Goal: Transaction & Acquisition: Obtain resource

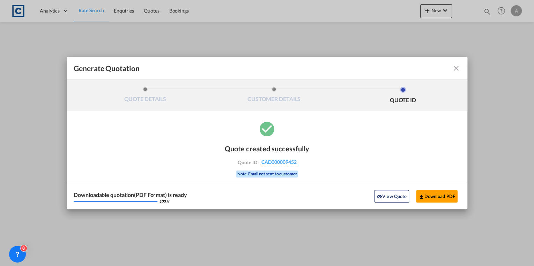
click at [457, 69] on md-icon "icon-close fg-AAA8AD cursor m-0" at bounding box center [456, 68] width 8 height 8
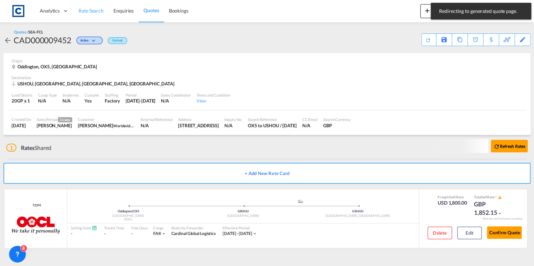
click at [98, 12] on span "Rate Search" at bounding box center [91, 11] width 25 height 6
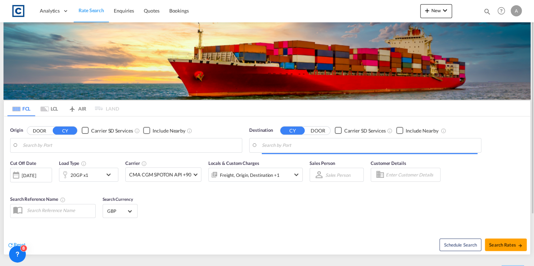
type input "GB-OX5, [GEOGRAPHIC_DATA]"
type input "[GEOGRAPHIC_DATA], [GEOGRAPHIC_DATA], USHOU"
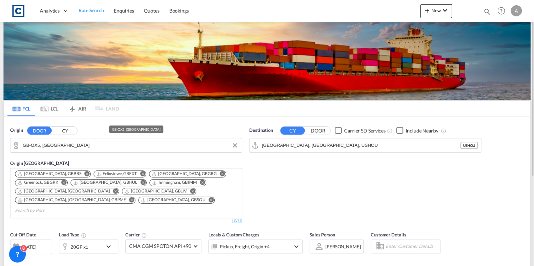
click at [97, 145] on input "GB-OX5, [GEOGRAPHIC_DATA]" at bounding box center [131, 145] width 216 height 10
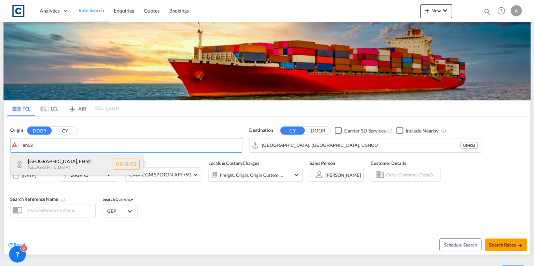
click at [80, 159] on div "[GEOGRAPHIC_DATA] [GEOGRAPHIC_DATA]-EH52" at bounding box center [76, 164] width 133 height 21
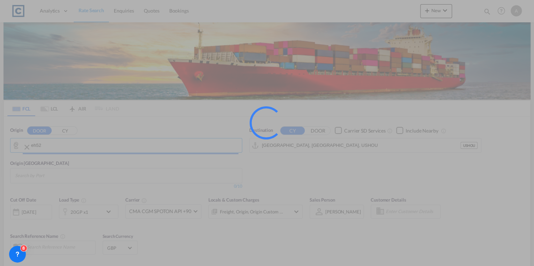
type input "GB-EH52, [GEOGRAPHIC_DATA]"
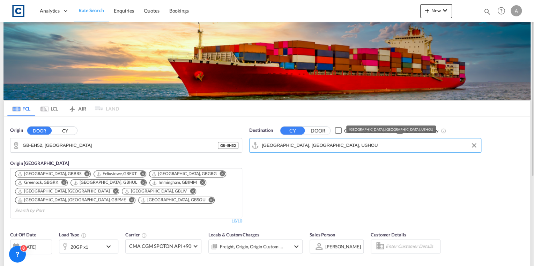
click at [325, 146] on input "[GEOGRAPHIC_DATA], [GEOGRAPHIC_DATA], USHOU" at bounding box center [370, 145] width 216 height 10
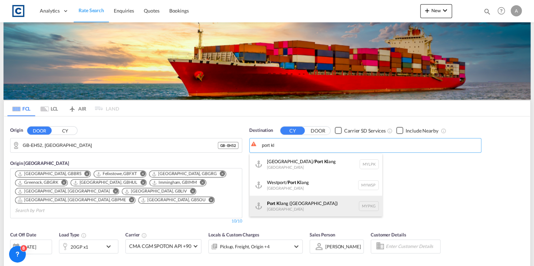
click at [309, 205] on div "Port [PERSON_NAME] ([GEOGRAPHIC_DATA]) [GEOGRAPHIC_DATA] MYPKG" at bounding box center [316, 206] width 133 height 21
type input "[GEOGRAPHIC_DATA] ([GEOGRAPHIC_DATA]), MYPKG"
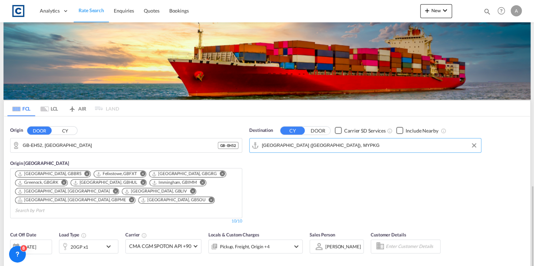
scroll to position [112, 0]
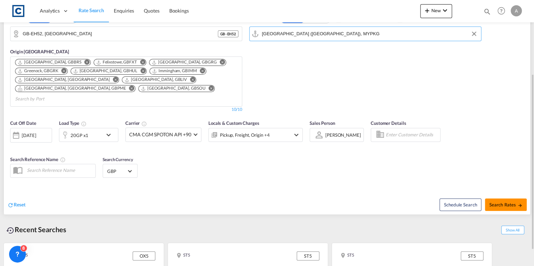
click at [514, 202] on span "Search Rates" at bounding box center [506, 205] width 34 height 6
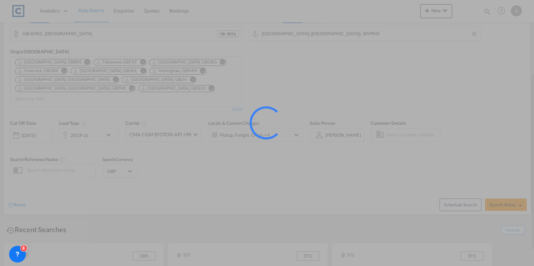
type input "EH52 to MYPKG / [DATE]"
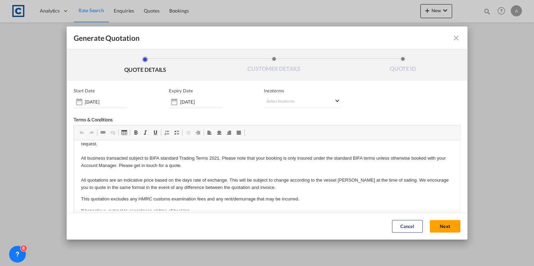
scroll to position [26, 0]
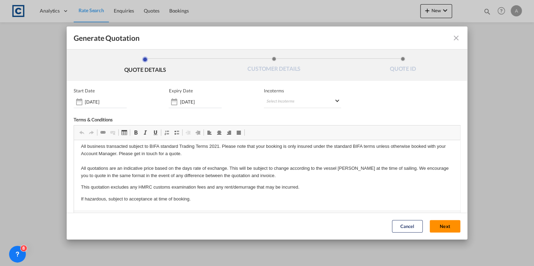
click at [448, 226] on button "Next" at bounding box center [445, 227] width 31 height 13
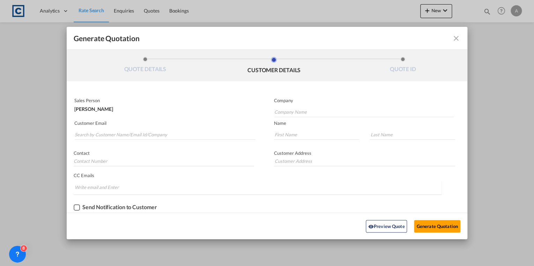
scroll to position [0, 0]
click at [103, 132] on input "Search by Customer Name/Email Id/Company" at bounding box center [165, 135] width 181 height 10
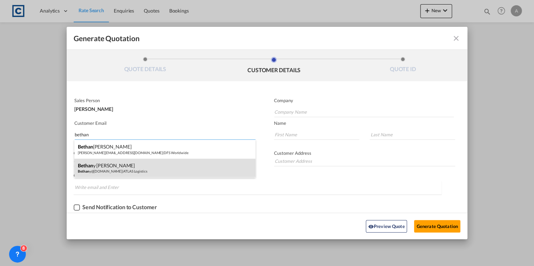
type input "bethan"
click at [110, 169] on div "[PERSON_NAME] y@[DOMAIN_NAME] | ATLAS Logistics" at bounding box center [164, 168] width 181 height 19
type input "ATLAS Logistics"
type input "[PERSON_NAME][EMAIL_ADDRESS][DOMAIN_NAME]"
type input "[PERSON_NAME]"
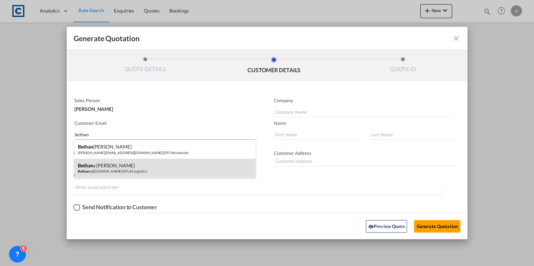
type input "[PERSON_NAME]"
type input "[STREET_ADDRESS]"
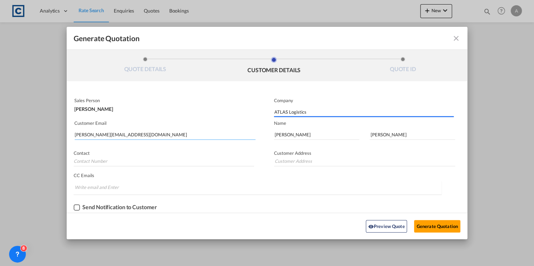
type input "[STREET_ADDRESS]"
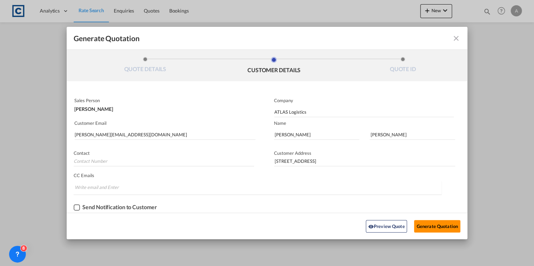
click at [429, 226] on button "Generate Quotation" at bounding box center [437, 226] width 46 height 13
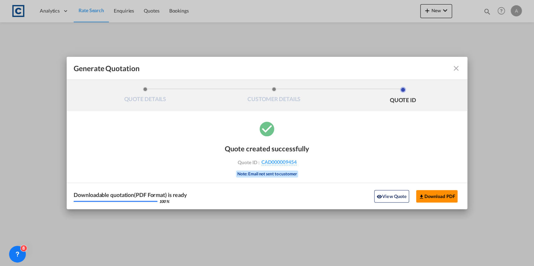
click at [424, 194] on button "Download PDF" at bounding box center [437, 196] width 42 height 13
